Goal: Information Seeking & Learning: Learn about a topic

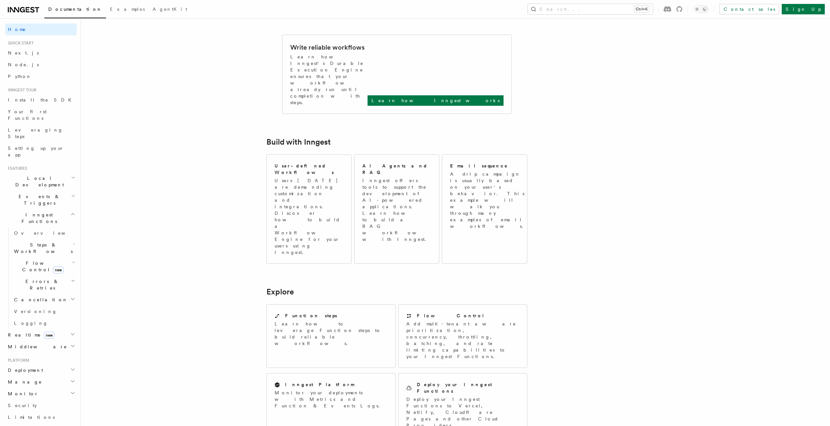
scroll to position [407, 0]
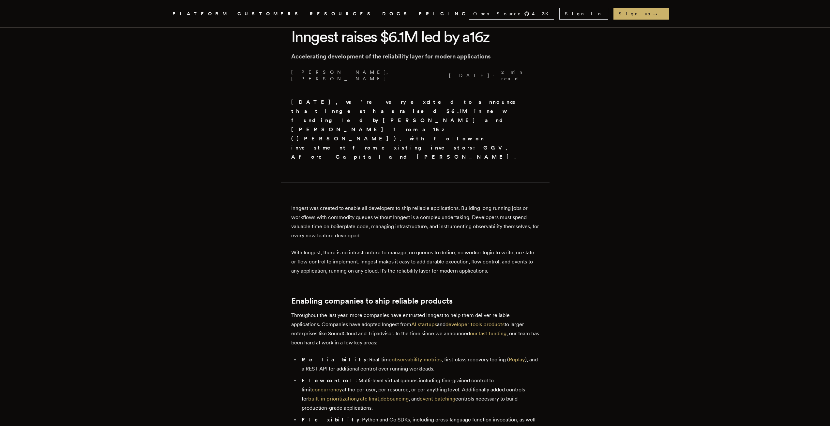
scroll to position [228, 0]
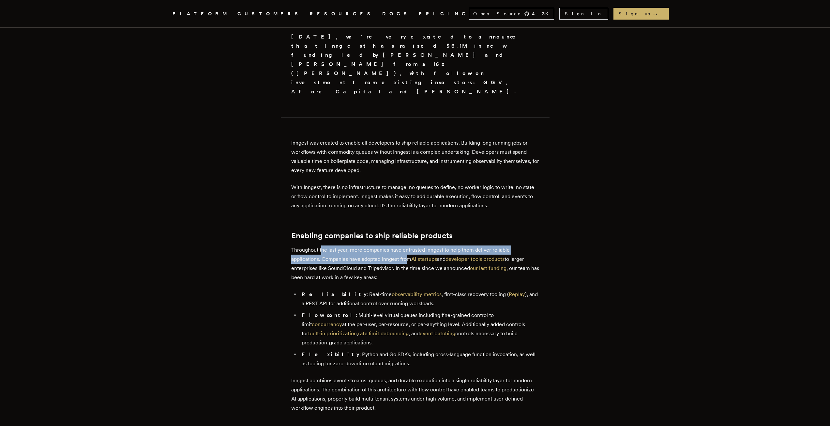
drag, startPoint x: 324, startPoint y: 209, endPoint x: 411, endPoint y: 216, distance: 87.0
click at [411, 245] on p "Throughout the last year, more companies have entrusted Inngest to help them de…" at bounding box center [415, 263] width 248 height 37
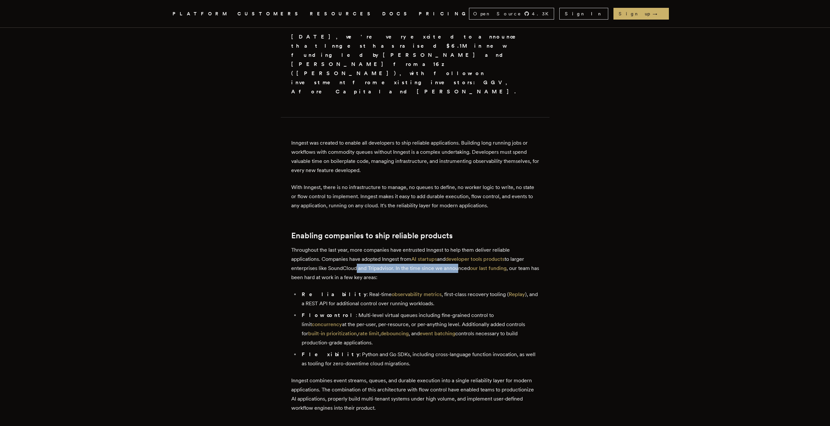
drag, startPoint x: 354, startPoint y: 224, endPoint x: 457, endPoint y: 225, distance: 102.7
click at [457, 245] on p "Throughout the last year, more companies have entrusted Inngest to help them de…" at bounding box center [415, 263] width 248 height 37
click at [332, 245] on p "Throughout the last year, more companies have entrusted Inngest to help them de…" at bounding box center [415, 263] width 248 height 37
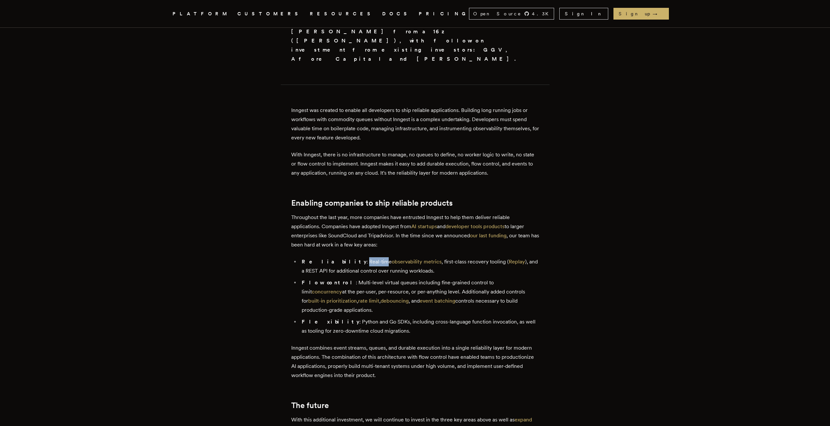
drag, startPoint x: 332, startPoint y: 217, endPoint x: 349, endPoint y: 219, distance: 17.8
click at [349, 257] on li "Reliability : Real-time observability metrics , first-class recovery tooling ( …" at bounding box center [419, 266] width 239 height 18
click at [333, 257] on li "Reliability : Real-time observability metrics , first-class recovery tooling ( …" at bounding box center [419, 266] width 239 height 18
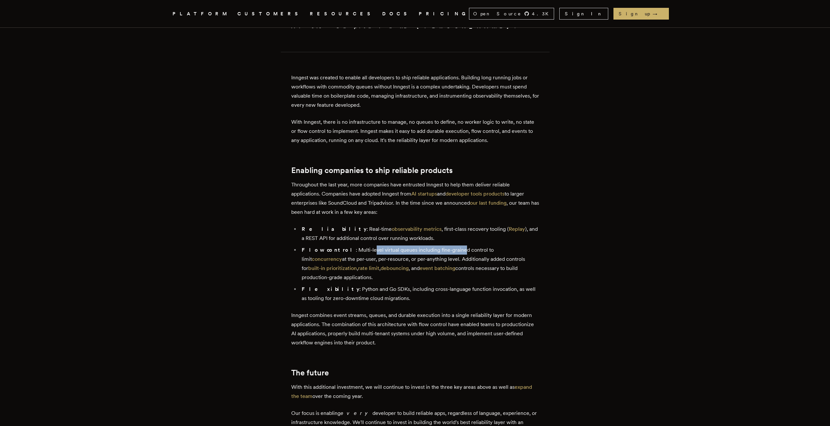
drag, startPoint x: 354, startPoint y: 209, endPoint x: 443, endPoint y: 206, distance: 88.7
click at [443, 245] on li "Flow control : Multi-level virtual queues including fine-grained control to lim…" at bounding box center [419, 263] width 239 height 37
click at [426, 245] on li "Flow control : Multi-level virtual queues including fine-grained control to lim…" at bounding box center [419, 263] width 239 height 37
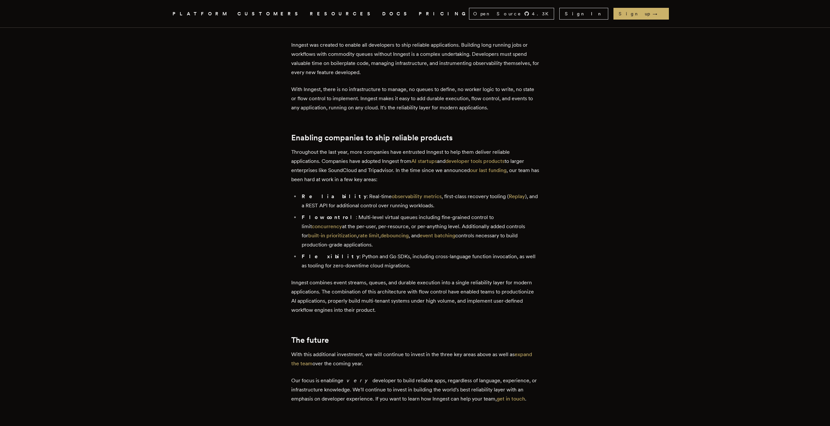
scroll to position [359, 0]
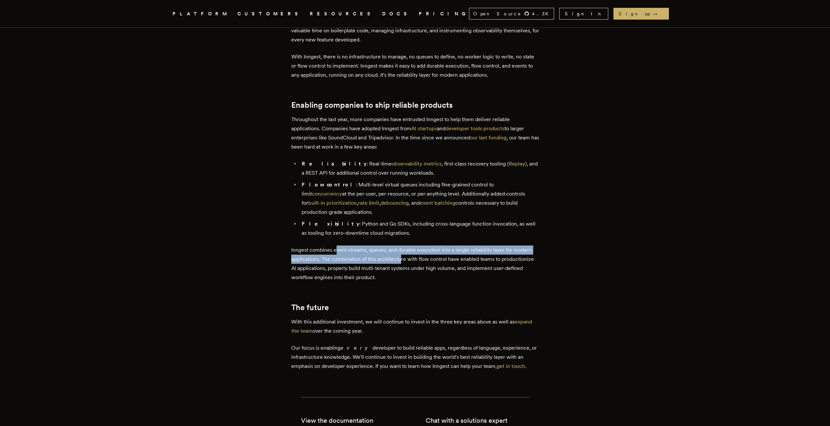
drag, startPoint x: 339, startPoint y: 205, endPoint x: 402, endPoint y: 219, distance: 65.0
click at [402, 245] on p "Inngest combines event streams, queues, and durable execution into a single rel…" at bounding box center [415, 263] width 248 height 37
click at [373, 245] on p "Inngest combines event streams, queues, and durable execution into a single rel…" at bounding box center [415, 263] width 248 height 37
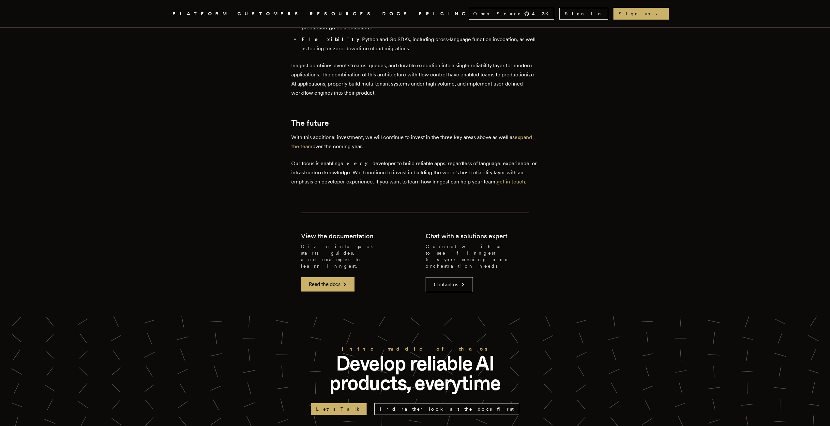
scroll to position [0, 0]
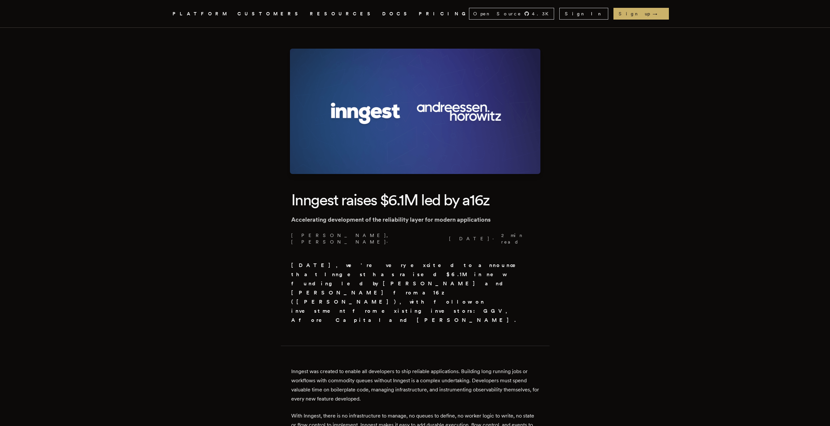
drag, startPoint x: 376, startPoint y: 219, endPoint x: 330, endPoint y: 37, distance: 188.6
click at [165, 15] on icon ".cls-1 { fill: #FAFAF9; }" at bounding box center [165, 14] width 0 height 8
